Goal: Book appointment/travel/reservation

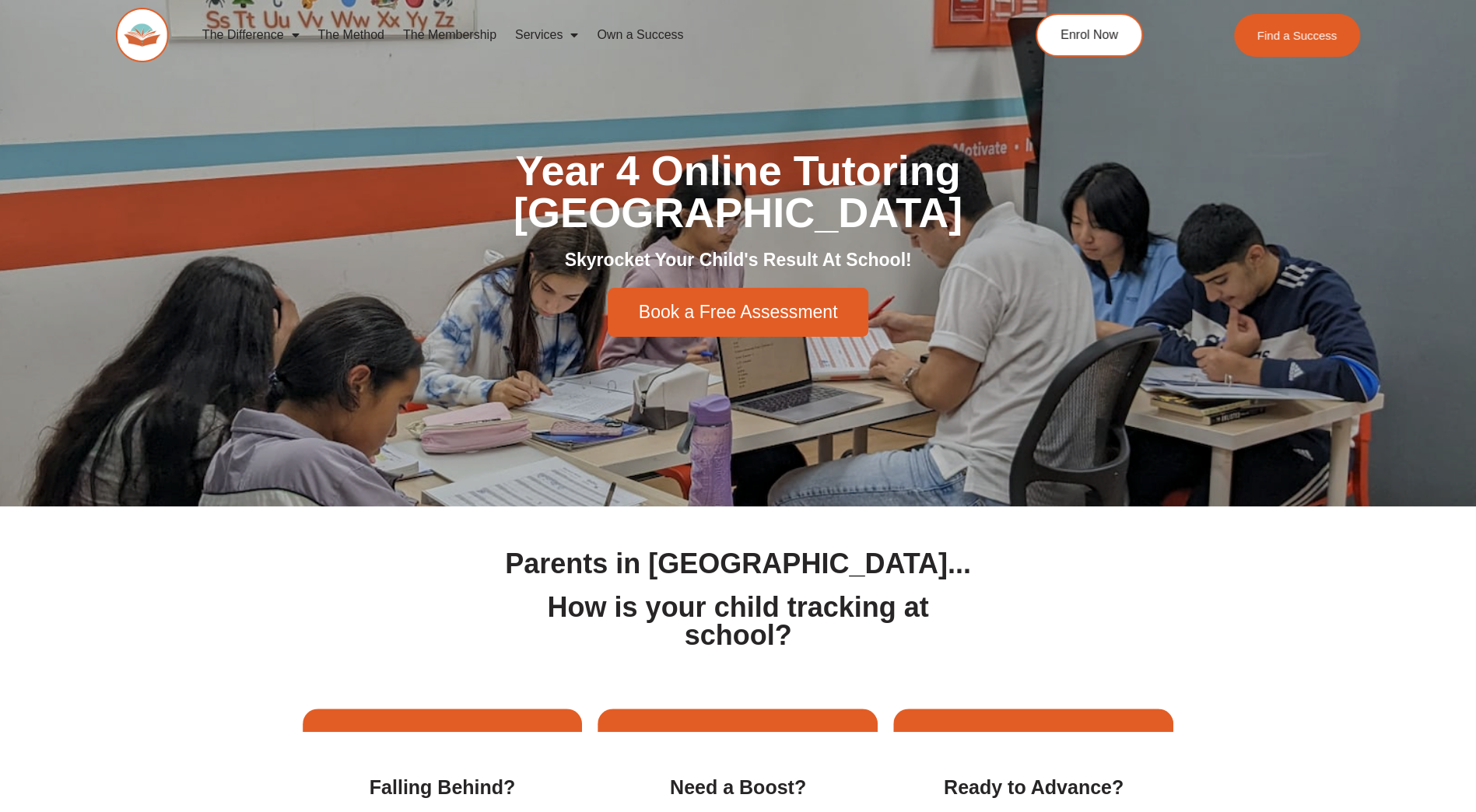
click at [761, 303] on span "Book a Free Assessment" at bounding box center [738, 312] width 199 height 18
click at [739, 303] on span "Book a Free Assessment" at bounding box center [738, 312] width 199 height 18
click at [719, 303] on span "Book a Free Assessment" at bounding box center [738, 312] width 199 height 18
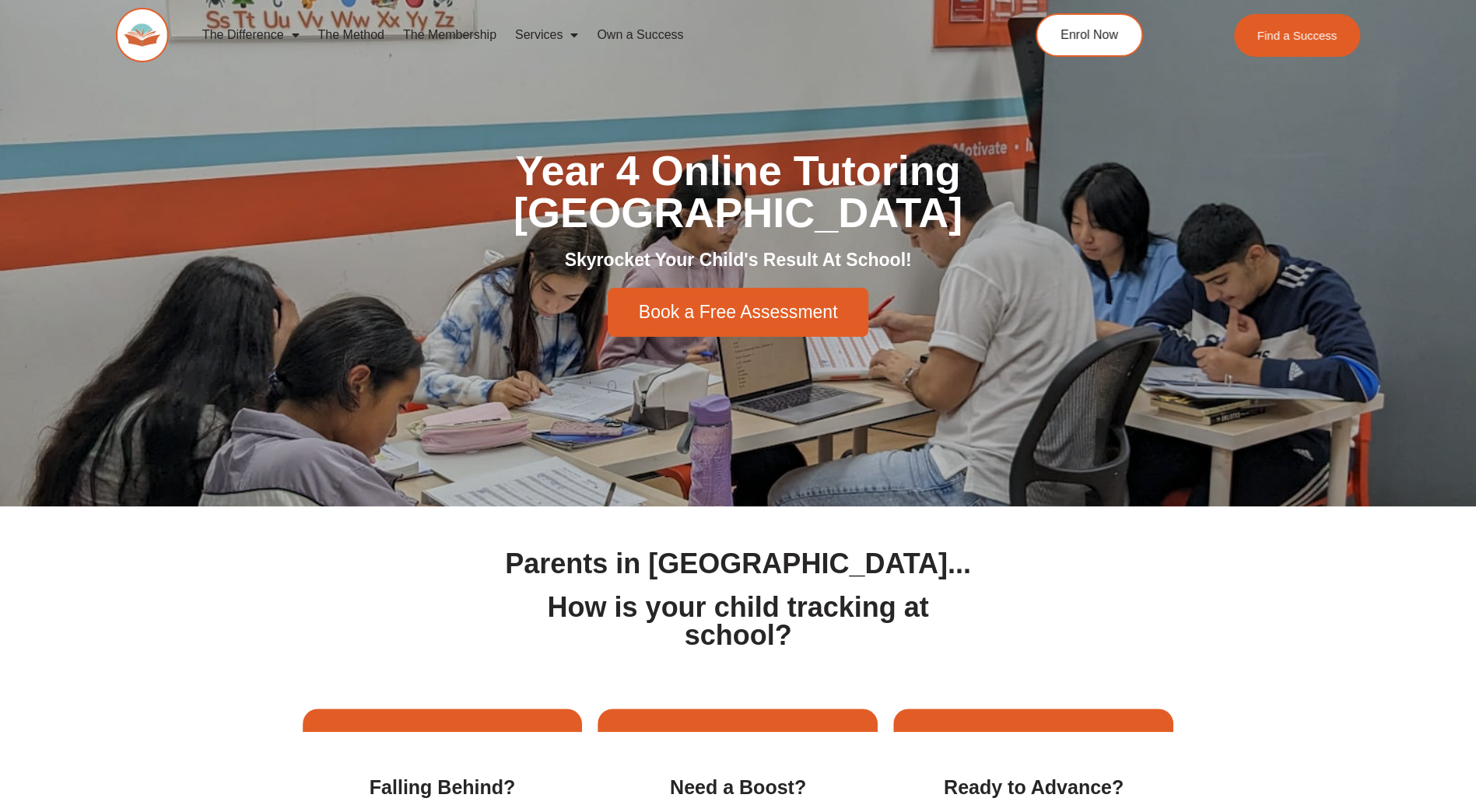
click at [719, 303] on span "Book a Free Assessment" at bounding box center [738, 312] width 199 height 18
click at [1089, 29] on span "Enrol Now" at bounding box center [1088, 35] width 61 height 13
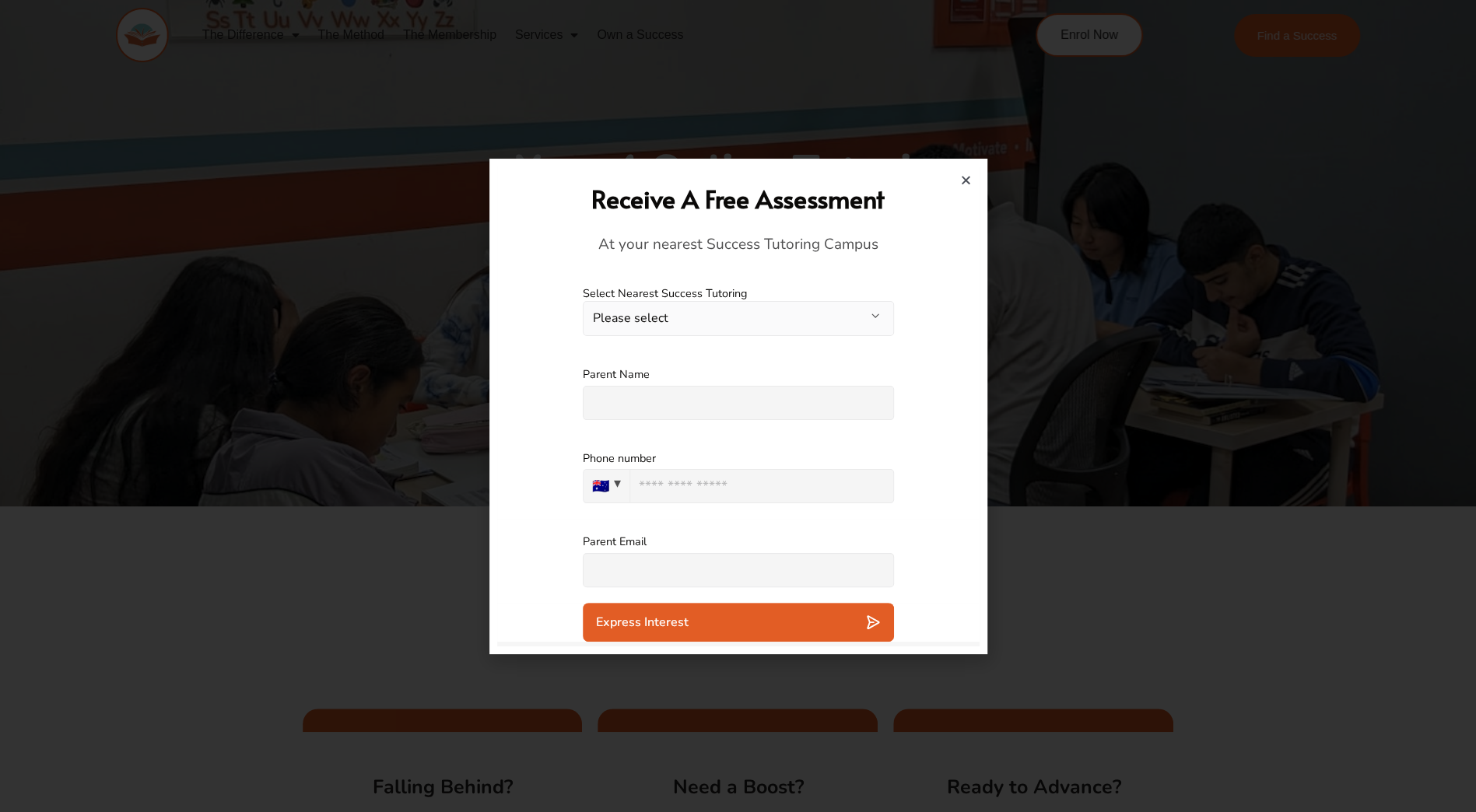
click at [740, 327] on button "Please select" at bounding box center [738, 319] width 311 height 35
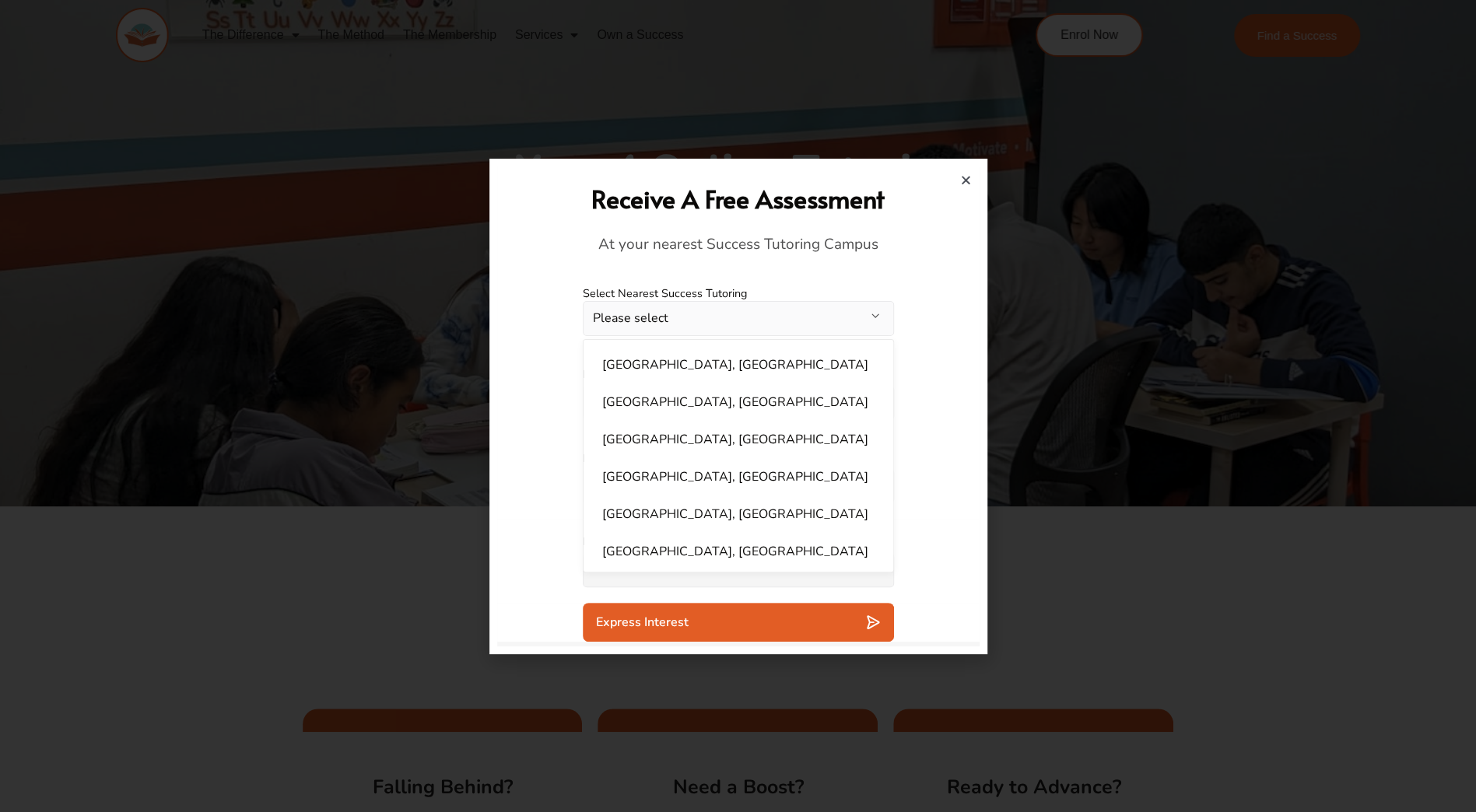
click at [728, 319] on button "Please select" at bounding box center [738, 319] width 311 height 35
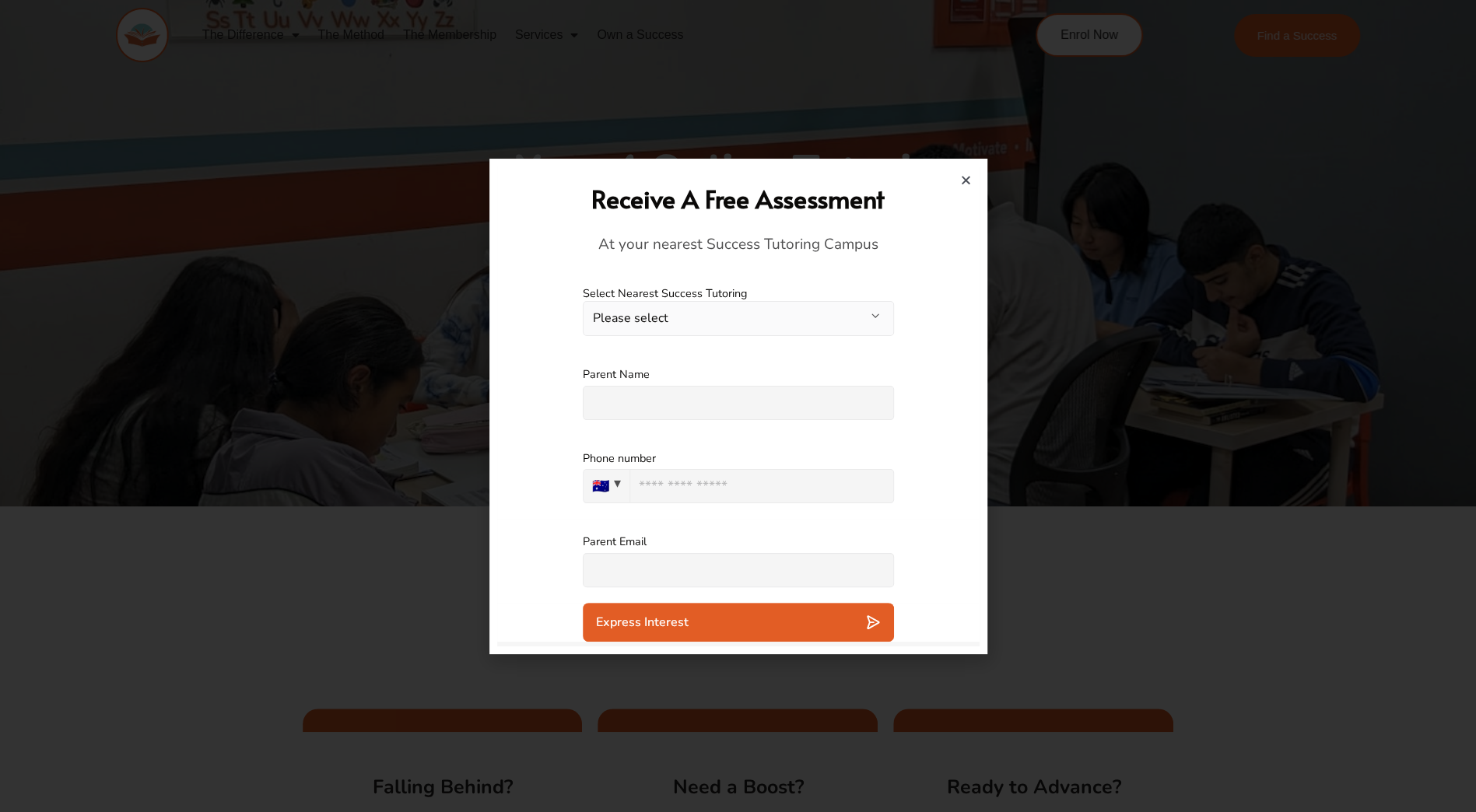
click at [728, 319] on button "Please select" at bounding box center [738, 319] width 311 height 35
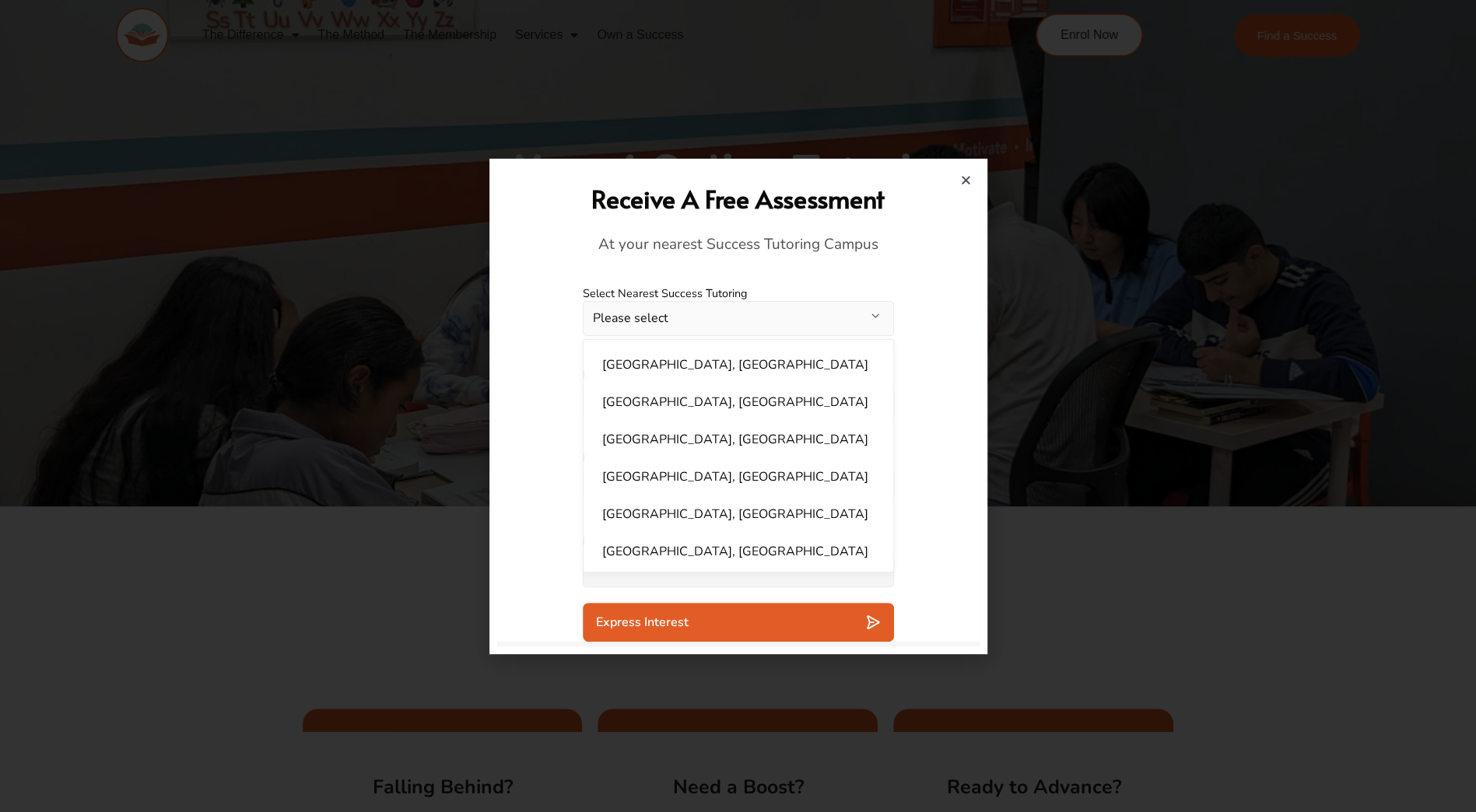
click at [963, 188] on h2 "Receive A Free Assessment" at bounding box center [738, 198] width 467 height 33
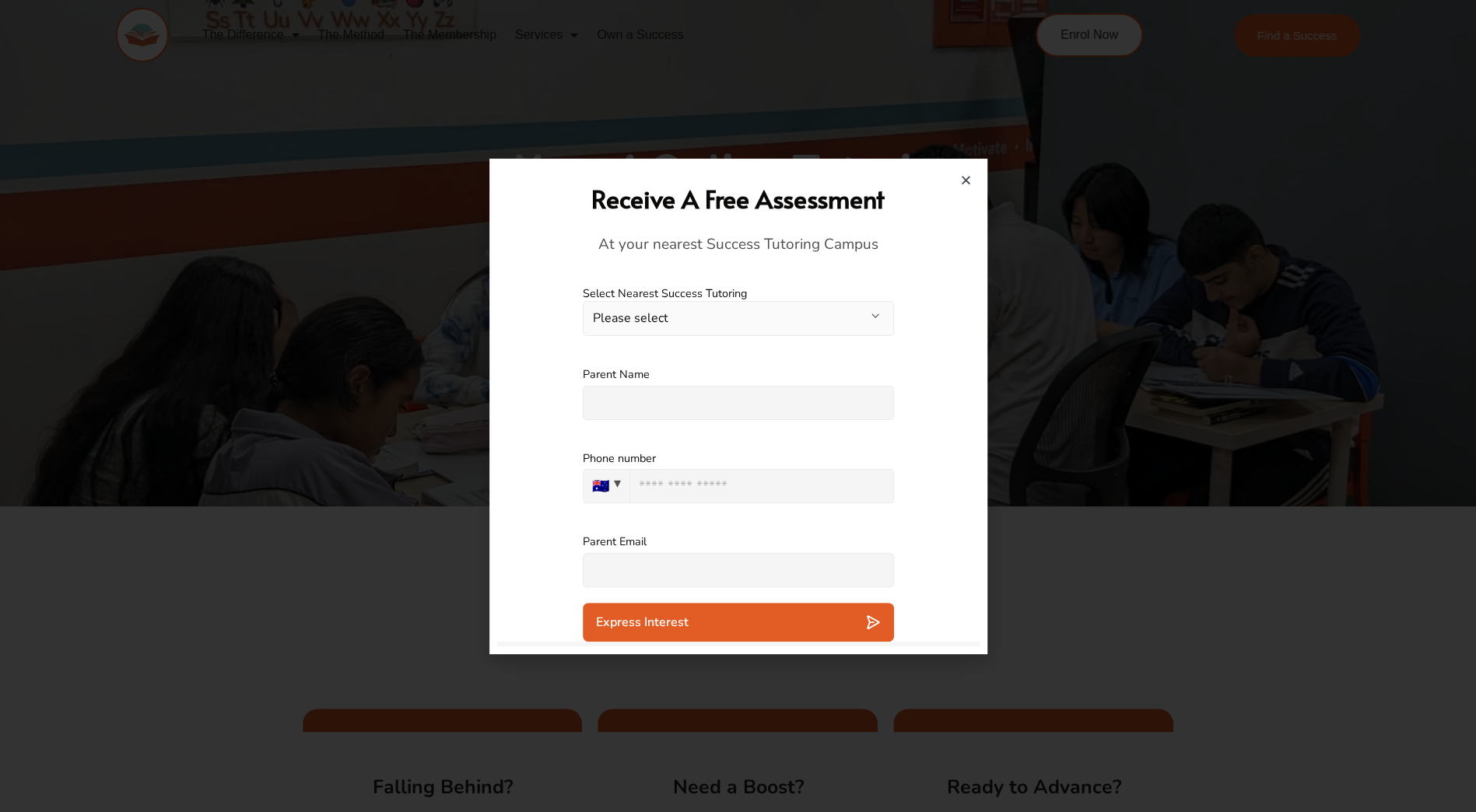
click at [964, 184] on icon "Close" at bounding box center [965, 179] width 12 height 12
